Goal: Task Accomplishment & Management: Manage account settings

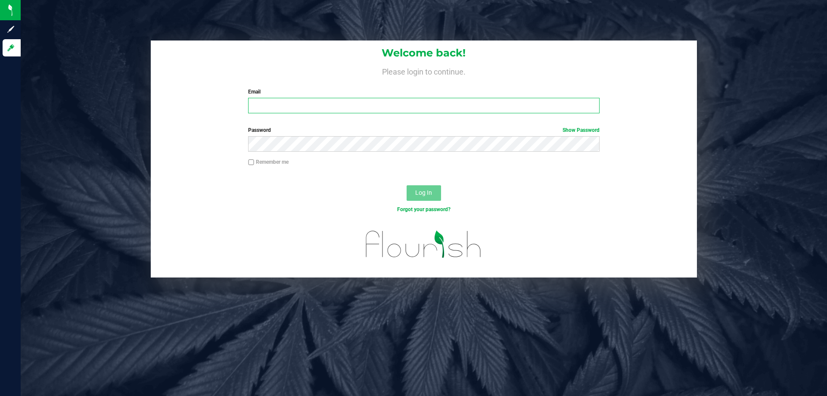
click at [274, 107] on input "Email" at bounding box center [423, 105] width 351 height 15
type input "[PERSON_NAME][EMAIL_ADDRESS][DOMAIN_NAME]"
click at [406, 185] on button "Log In" at bounding box center [423, 192] width 34 height 15
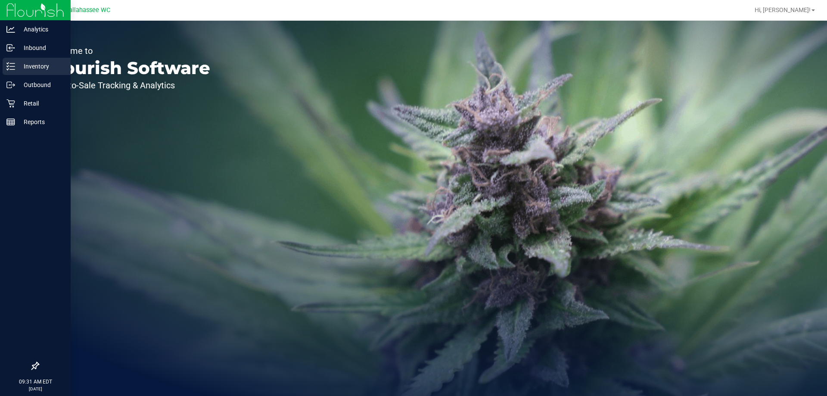
click at [11, 65] on icon at bounding box center [10, 66] width 9 height 9
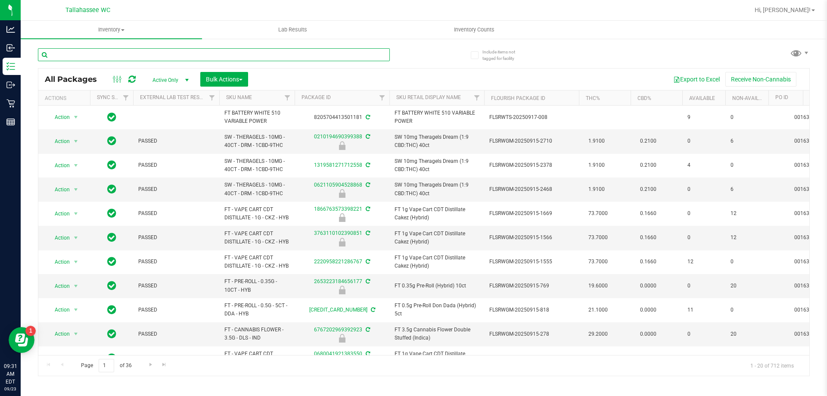
click at [178, 52] on input "text" at bounding box center [214, 54] width 352 height 13
paste input "SN250728DC1-0804"
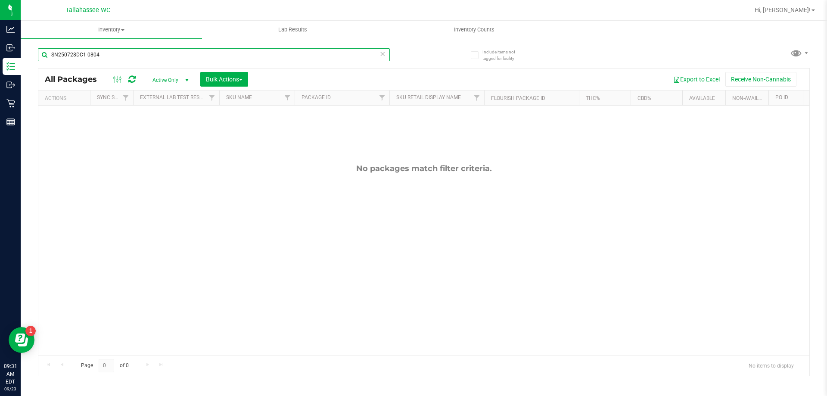
type input "SN250728DC1-0804"
click at [139, 54] on input "SN250728DC1-0804" at bounding box center [214, 54] width 352 height 13
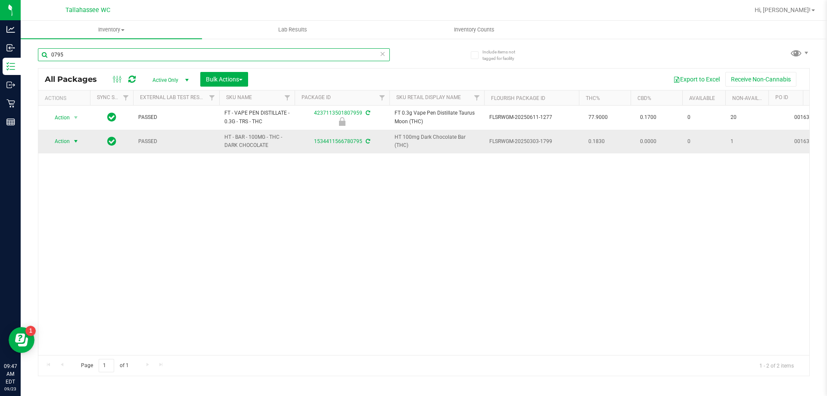
type input "0795"
click at [58, 138] on span "Action" at bounding box center [58, 141] width 23 height 12
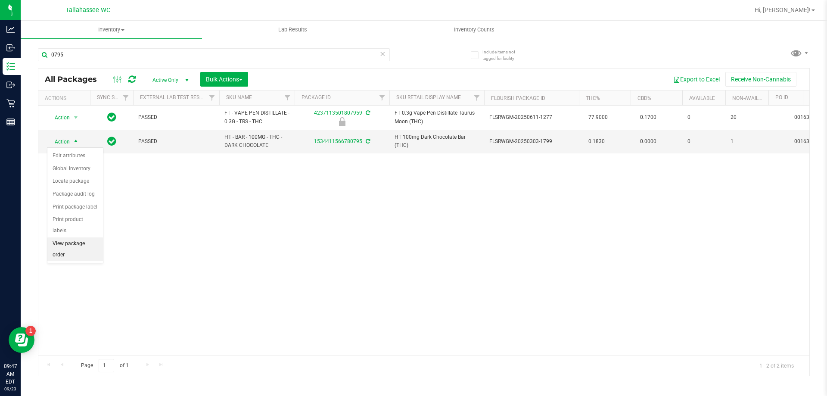
click at [77, 238] on li "View package order" at bounding box center [75, 249] width 56 height 24
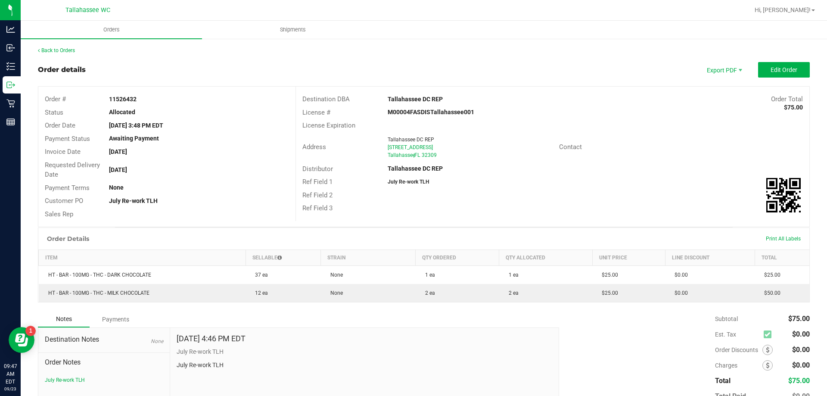
click at [649, 62] on div "Back to Orders Order details Export PDF Edit Order Order # 11526432 Status Allo…" at bounding box center [423, 244] width 771 height 397
click at [795, 74] on button "Edit Order" at bounding box center [784, 69] width 52 height 15
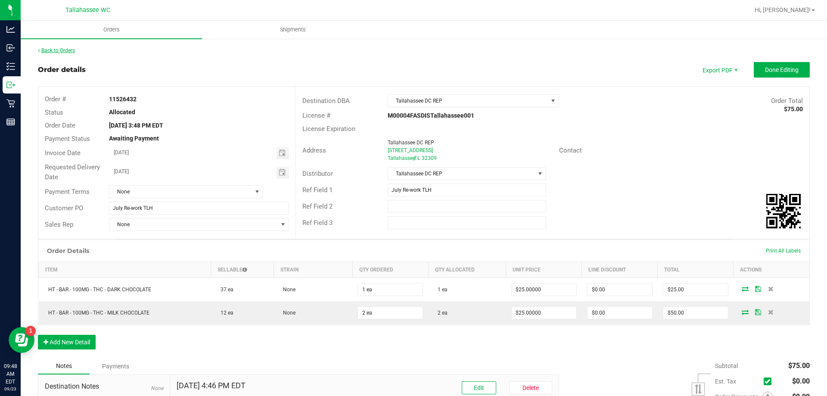
click at [71, 51] on link "Back to Orders" at bounding box center [56, 50] width 37 height 6
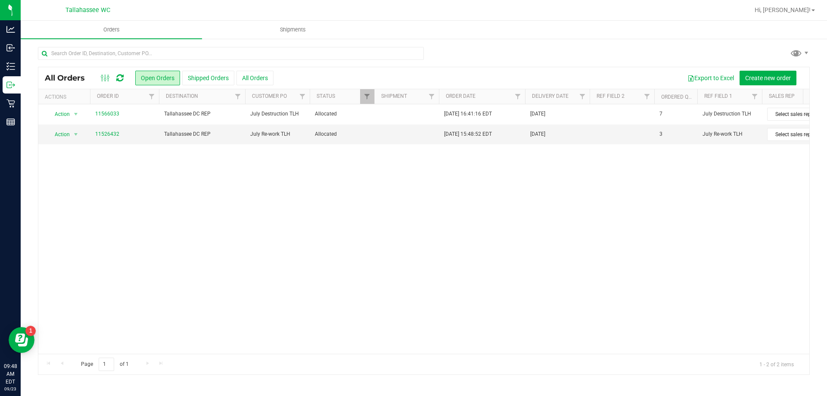
drag, startPoint x: 454, startPoint y: 355, endPoint x: 648, endPoint y: 354, distance: 194.2
click at [648, 354] on div "Page 1 of 1 1 - 2 of 2 items" at bounding box center [423, 363] width 771 height 21
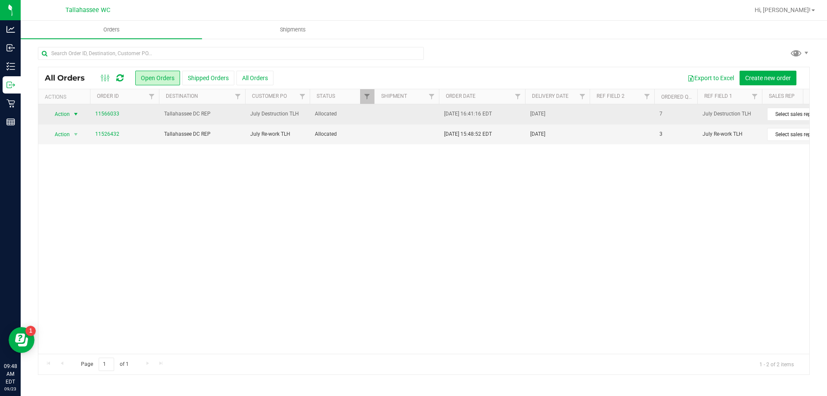
click at [75, 111] on span "select" at bounding box center [76, 114] width 11 height 12
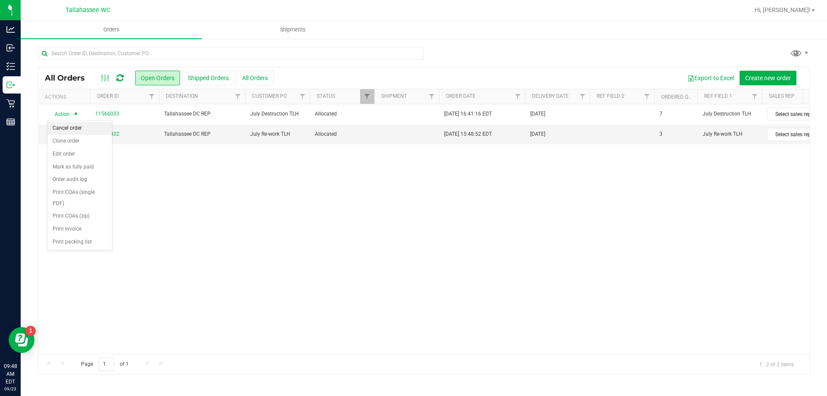
click at [74, 129] on li "Cancel order" at bounding box center [79, 128] width 65 height 13
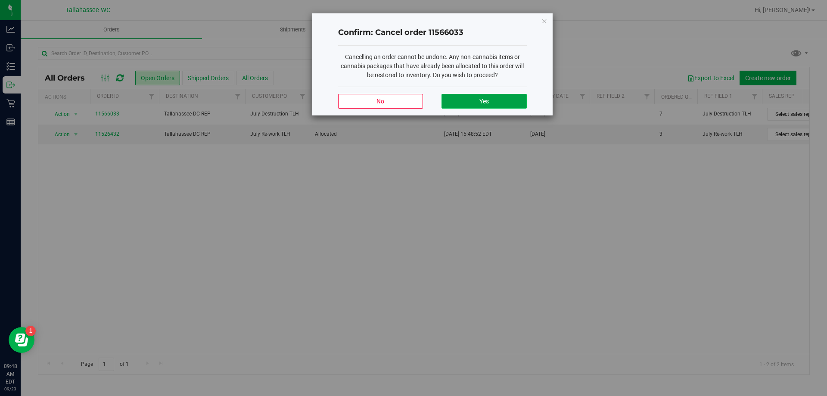
click at [462, 103] on button "Yes" at bounding box center [483, 101] width 85 height 15
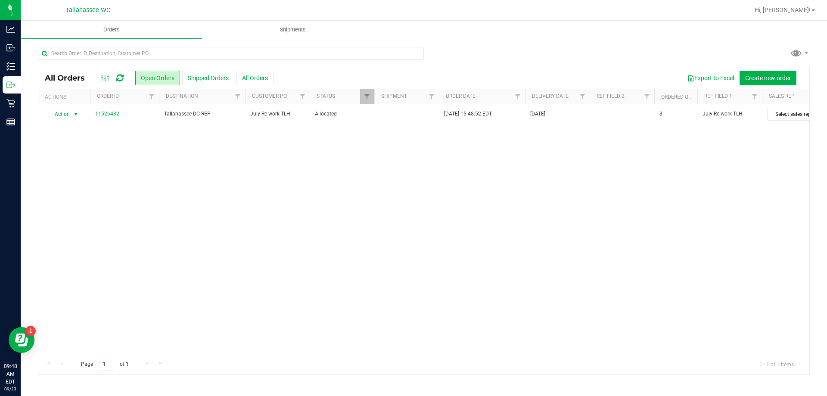
click at [72, 114] on span "select" at bounding box center [75, 114] width 7 height 7
click at [87, 188] on li "Print COAs (single PDF)" at bounding box center [79, 198] width 65 height 24
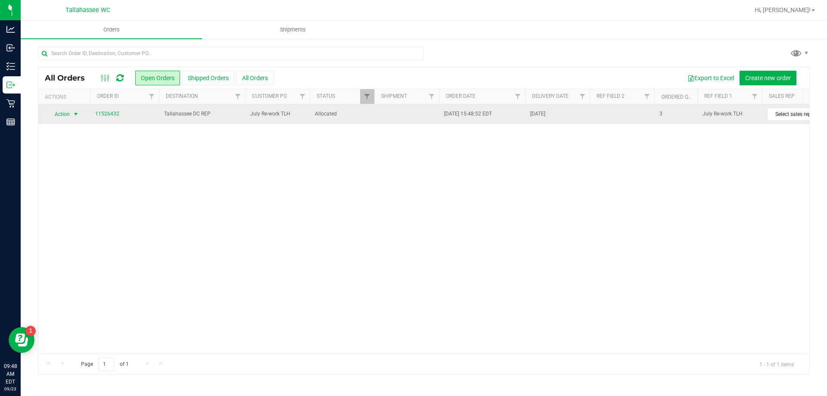
click at [75, 113] on span "select" at bounding box center [75, 114] width 7 height 7
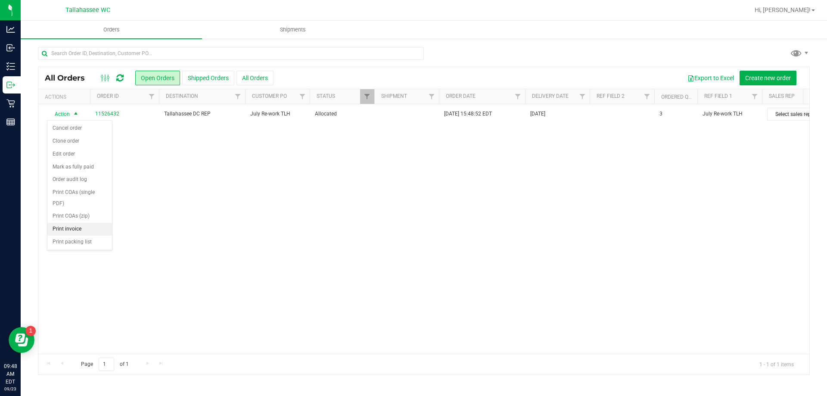
click at [91, 226] on li "Print invoice" at bounding box center [79, 229] width 65 height 13
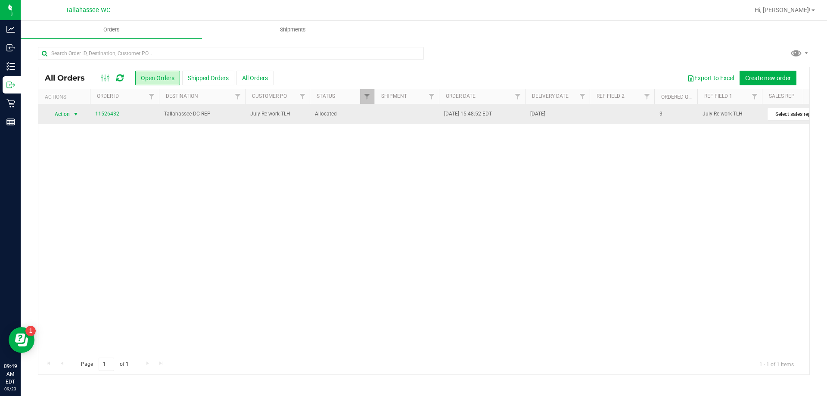
click at [77, 110] on span "select" at bounding box center [76, 114] width 11 height 12
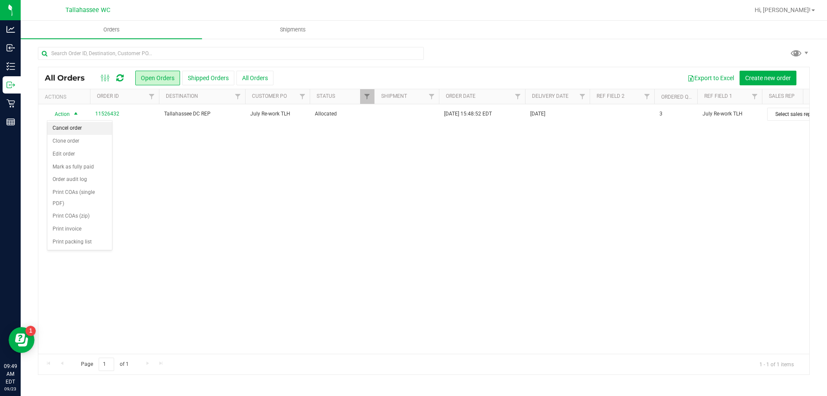
click at [88, 130] on li "Cancel order" at bounding box center [79, 128] width 65 height 13
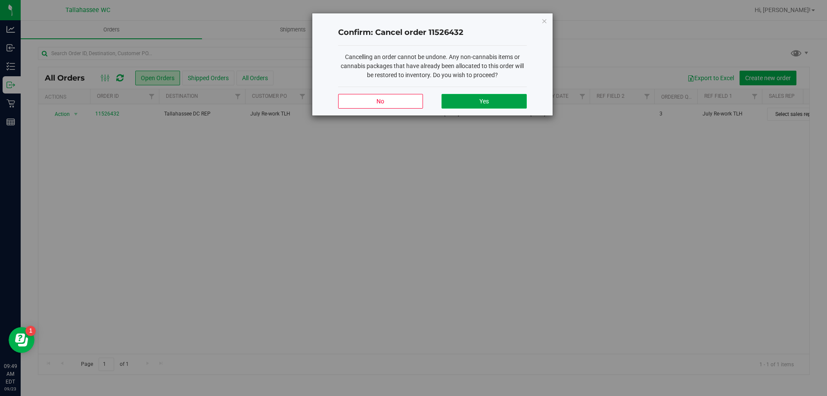
click at [479, 102] on span "Yes" at bounding box center [483, 101] width 9 height 7
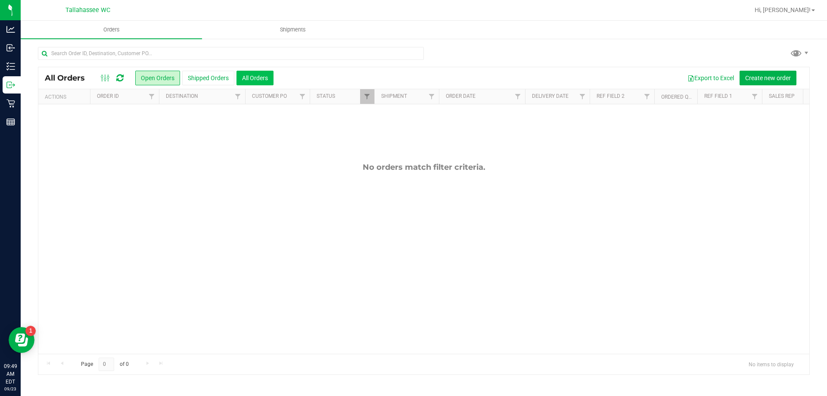
click at [259, 71] on button "All Orders" at bounding box center [254, 78] width 37 height 15
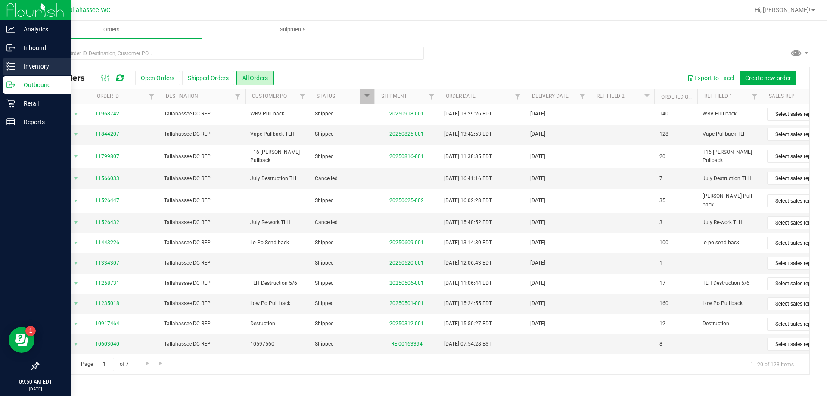
click at [30, 63] on p "Inventory" at bounding box center [41, 66] width 52 height 10
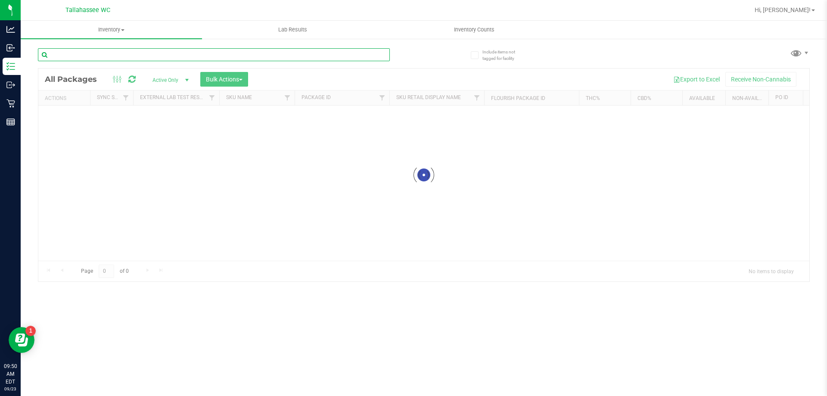
click at [288, 55] on input "text" at bounding box center [214, 54] width 352 height 13
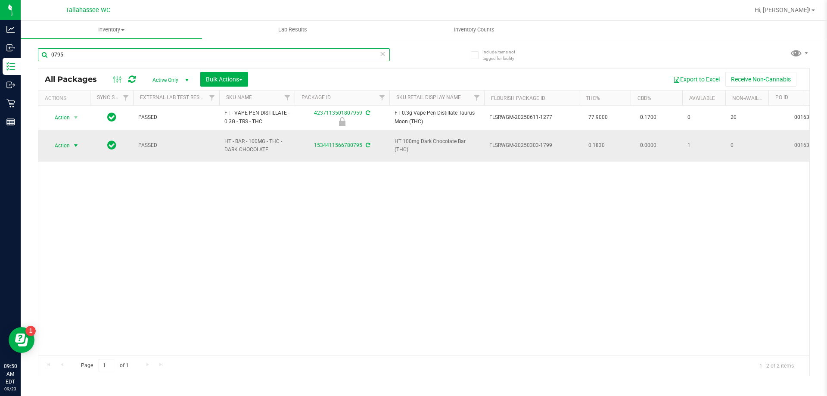
type input "0795"
click at [61, 142] on span "Action" at bounding box center [58, 145] width 23 height 12
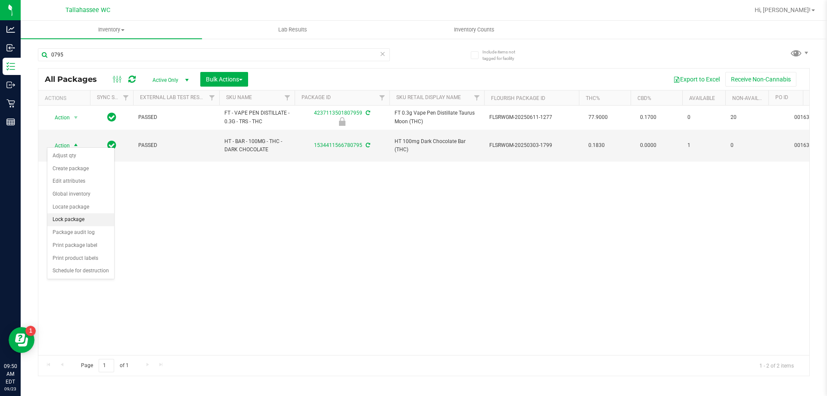
click at [87, 219] on li "Lock package" at bounding box center [80, 219] width 67 height 13
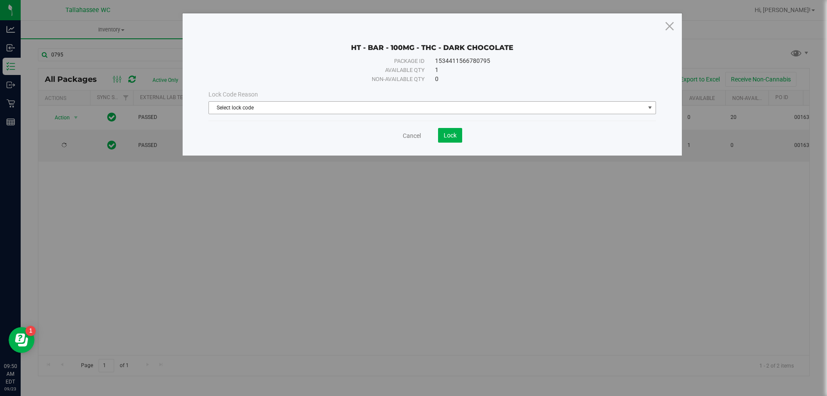
click at [345, 102] on span "Select lock code" at bounding box center [427, 108] width 436 height 12
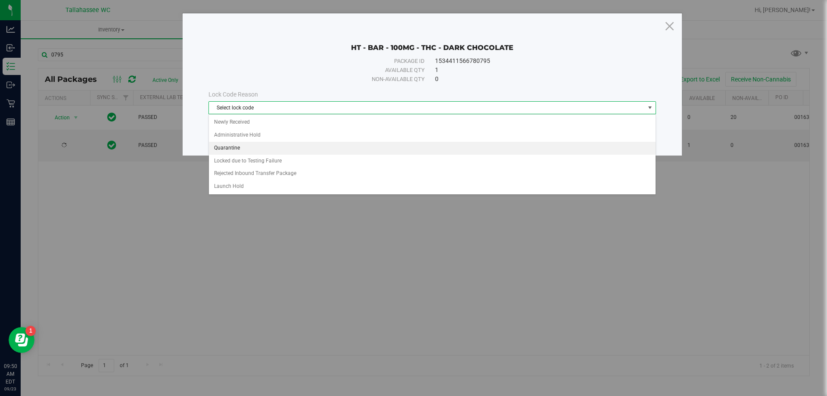
click at [267, 145] on li "Quarantine" at bounding box center [432, 148] width 446 height 13
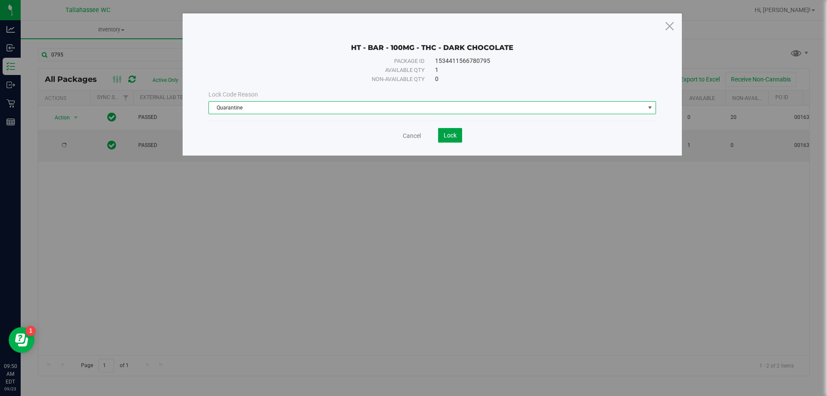
click at [444, 132] on span "Lock" at bounding box center [449, 135] width 13 height 7
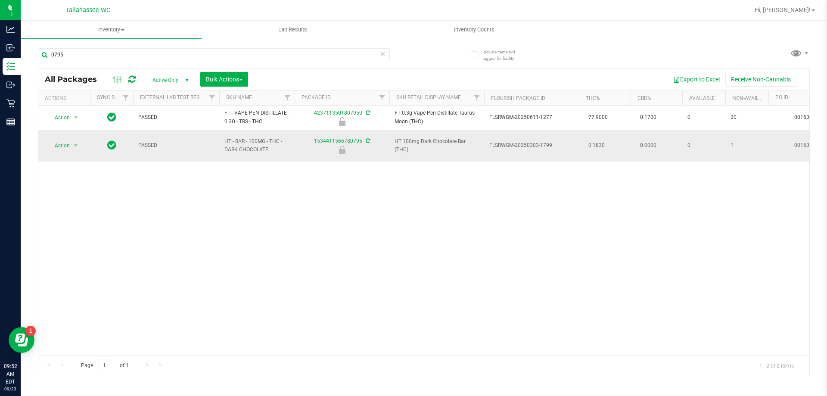
click at [514, 141] on span "FLSRWGM-20250303-1799" at bounding box center [531, 145] width 84 height 8
copy td "FLSRWGM-20250303-1799"
